Goal: Task Accomplishment & Management: Manage account settings

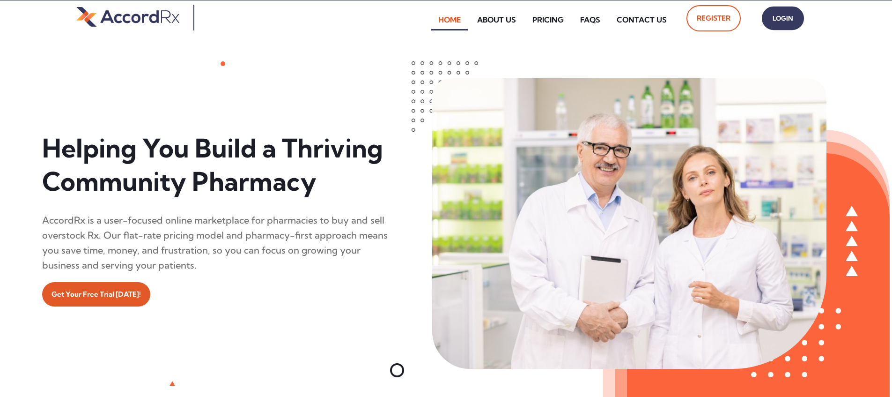
click at [428, 22] on span "Login" at bounding box center [782, 19] width 23 height 14
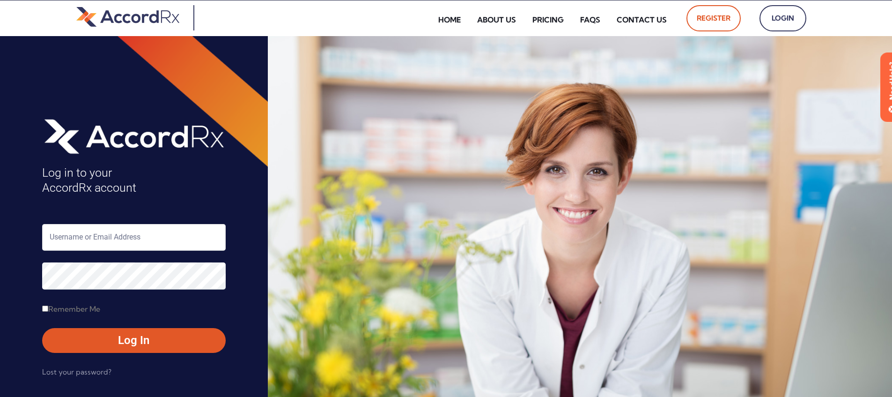
click at [81, 235] on input "text" at bounding box center [134, 237] width 184 height 27
type input "ARX-[PERSON_NAME]"
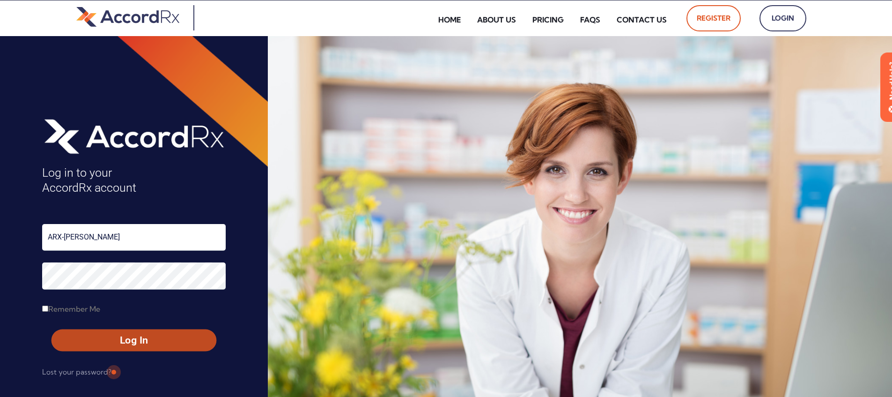
click at [112, 337] on span "Log In" at bounding box center [134, 340] width 148 height 14
